Goal: Task Accomplishment & Management: Manage account settings

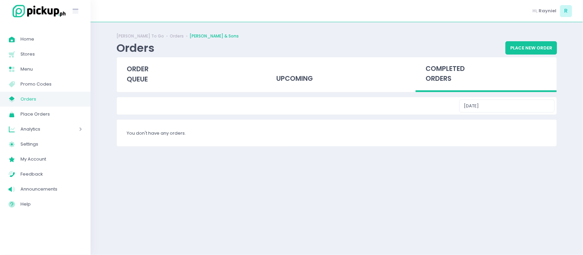
click at [190, 91] on div "order queue" at bounding box center [187, 74] width 141 height 34
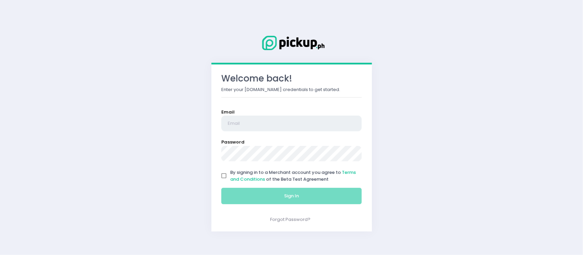
type input "[EMAIL_ADDRESS][DOMAIN_NAME]"
click at [224, 172] on input "By signing in to a Merchant account you agree to Terms and Conditions of the Be…" at bounding box center [223, 176] width 13 height 13
checkbox input "true"
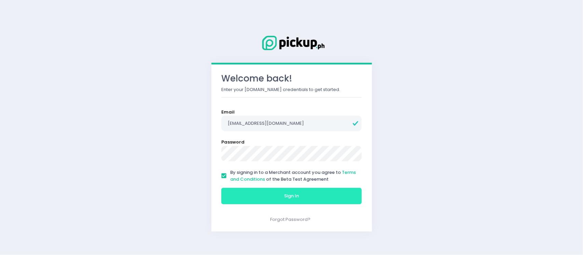
click at [247, 194] on button "Sign In" at bounding box center [291, 196] width 141 height 16
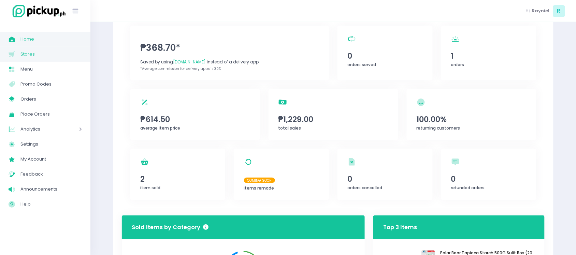
scroll to position [50, 0]
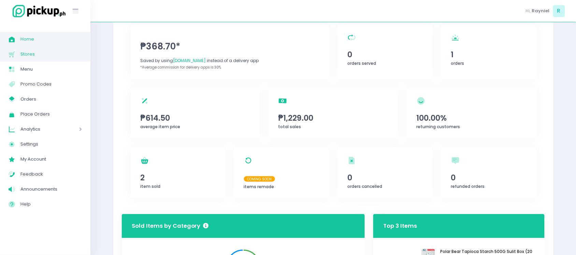
click at [26, 48] on link "Stores Created with Sketch. Stores" at bounding box center [45, 54] width 90 height 15
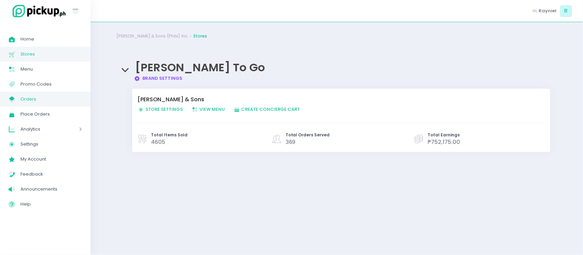
click at [43, 101] on span "Orders" at bounding box center [50, 99] width 61 height 9
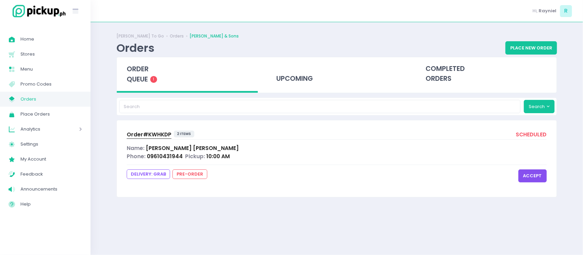
click at [536, 176] on button "accept" at bounding box center [532, 176] width 28 height 13
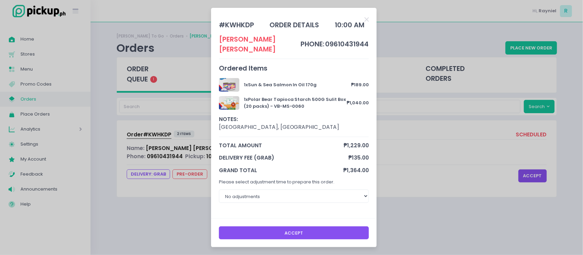
click at [320, 229] on button "Accept" at bounding box center [294, 233] width 150 height 13
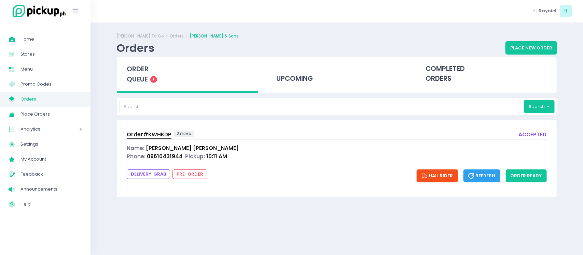
click at [288, 164] on div "Order# KWHKDP 2 items accepted Name: [PERSON_NAME] Phone: 09610431944 Pickup: 1…" at bounding box center [337, 158] width 440 height 76
click at [452, 180] on button "Hail Rider" at bounding box center [436, 176] width 41 height 13
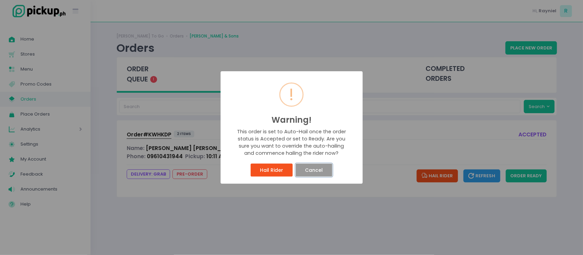
click at [316, 169] on button "Cancel" at bounding box center [314, 170] width 37 height 13
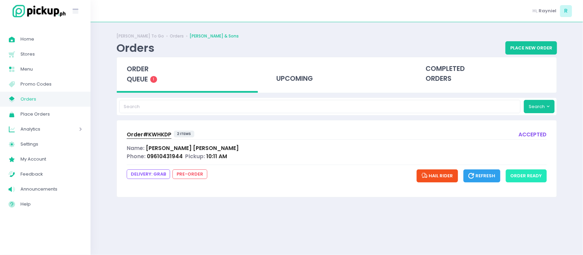
click at [538, 178] on button "order ready" at bounding box center [526, 176] width 41 height 13
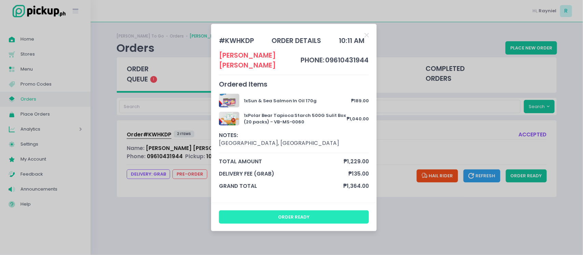
click at [322, 211] on button "order ready" at bounding box center [294, 217] width 150 height 13
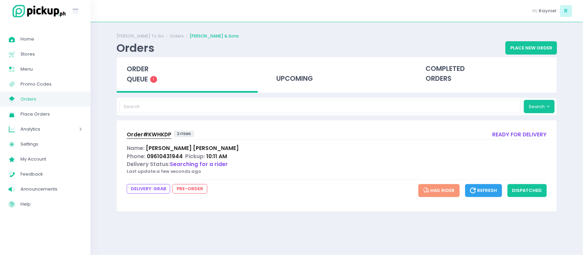
click at [310, 91] on div "upcoming" at bounding box center [337, 75] width 150 height 36
click at [306, 82] on div "upcoming" at bounding box center [336, 73] width 141 height 33
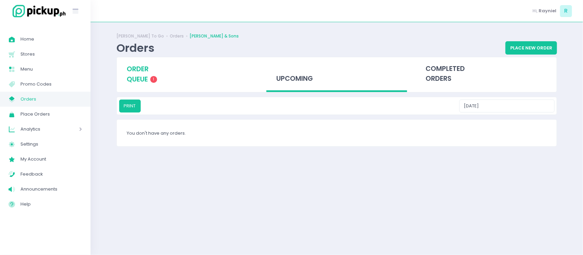
click at [145, 69] on span "order queue" at bounding box center [138, 74] width 22 height 19
